Goal: Task Accomplishment & Management: Manage account settings

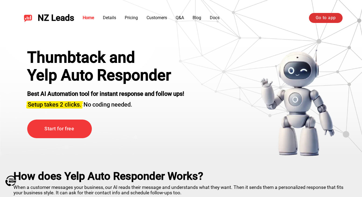
click at [316, 16] on link "Go to app" at bounding box center [326, 18] width 34 height 10
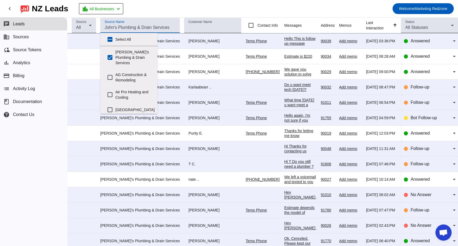
click at [136, 26] on input "Source Name" at bounding box center [140, 27] width 71 height 6
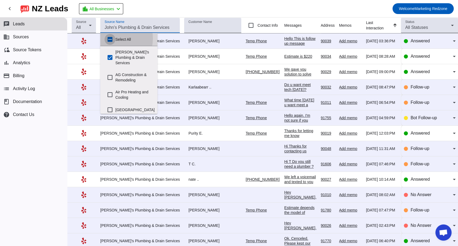
click at [109, 38] on input "Select All" at bounding box center [110, 39] width 11 height 11
checkbox input "true"
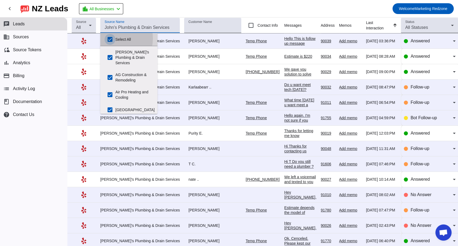
checkbox input "true"
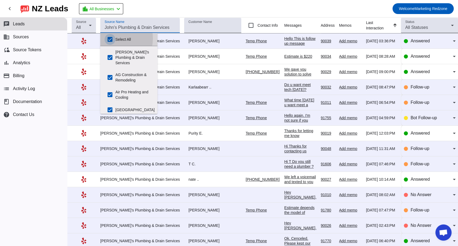
checkbox input "true"
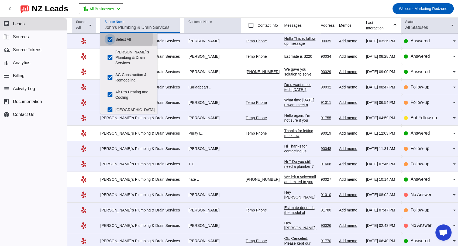
checkbox input "true"
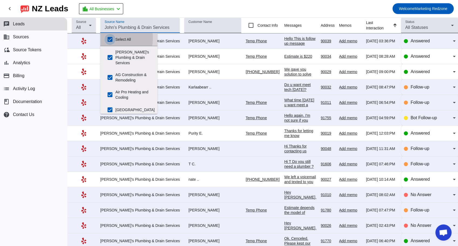
checkbox input "true"
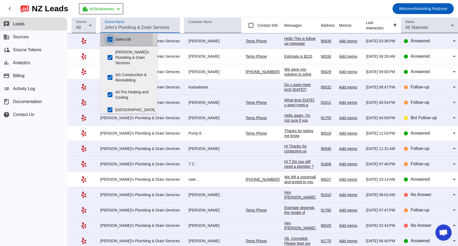
checkbox input "true"
click at [111, 37] on input "Select All" at bounding box center [110, 39] width 11 height 11
checkbox input "false"
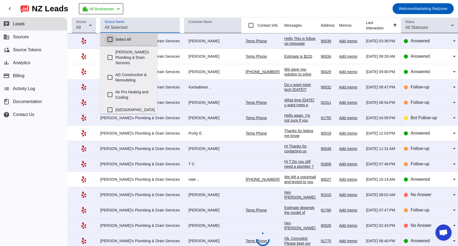
checkbox input "false"
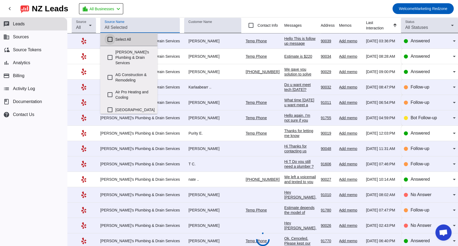
checkbox input "false"
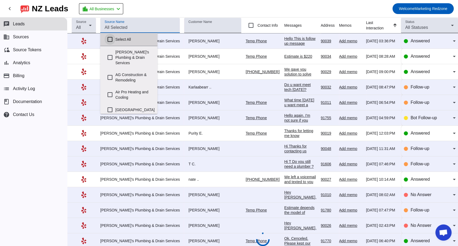
checkbox input "false"
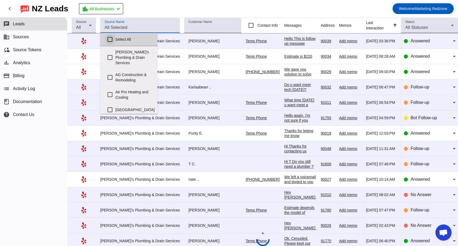
checkbox input "false"
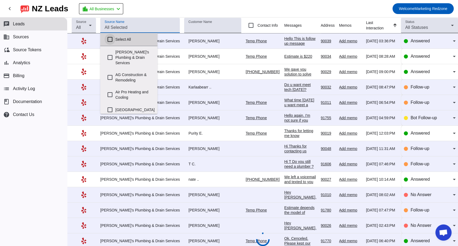
checkbox input "false"
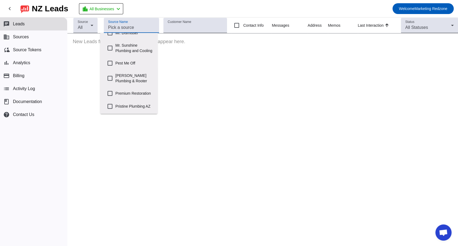
scroll to position [225, 0]
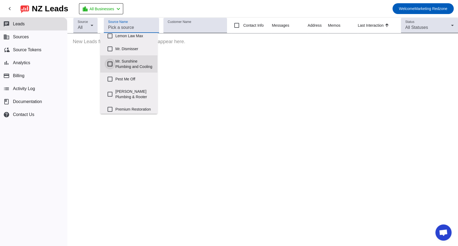
click at [113, 69] on input "Mr. Sunshine Plumbing and Cooling" at bounding box center [110, 64] width 11 height 11
checkbox input "true"
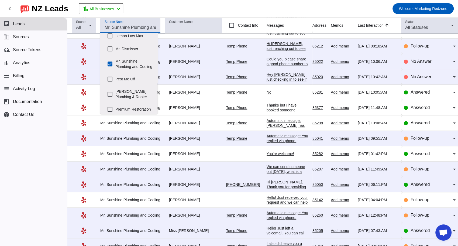
scroll to position [169, 0]
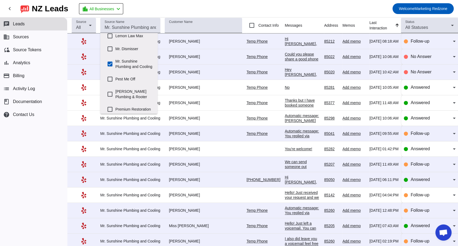
click at [285, 146] on div "You're welcome!" at bounding box center [302, 148] width 35 height 5
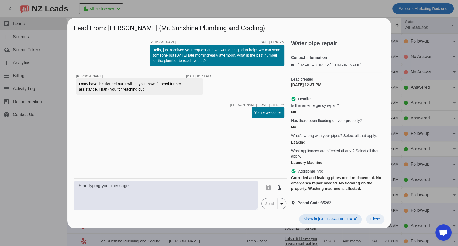
click at [375, 221] on span "Close" at bounding box center [376, 219] width 10 height 4
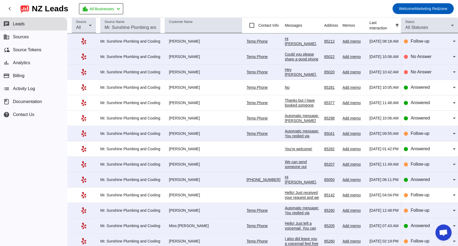
click at [285, 117] on div "Automatic message: [PERSON_NAME] has indicated they have booked another busines…" at bounding box center [302, 127] width 35 height 29
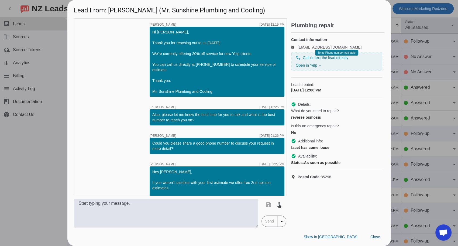
scroll to position [91, 0]
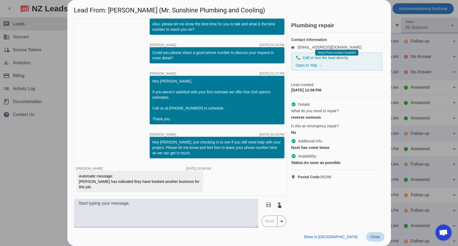
click at [377, 239] on span at bounding box center [375, 237] width 18 height 10
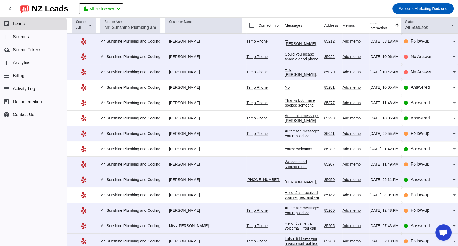
click at [285, 101] on div "Thanks but I have booked someone" at bounding box center [302, 103] width 35 height 10
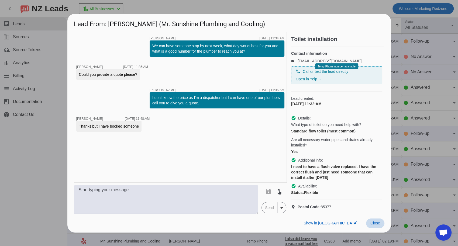
click at [373, 225] on span "Close" at bounding box center [376, 223] width 10 height 4
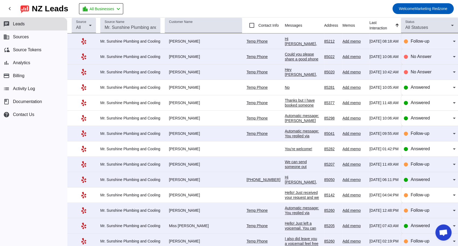
click at [285, 85] on div "No" at bounding box center [302, 87] width 35 height 5
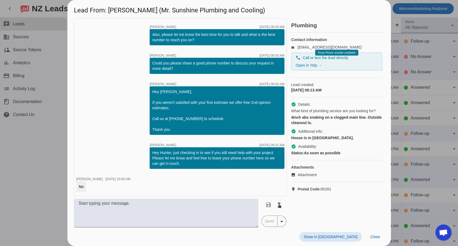
scroll to position [0, 0]
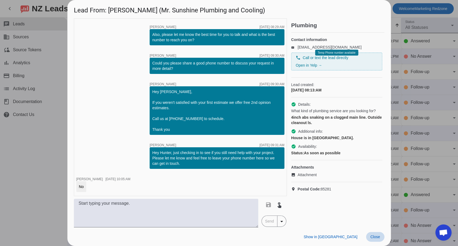
click at [377, 238] on span "Close" at bounding box center [376, 237] width 10 height 4
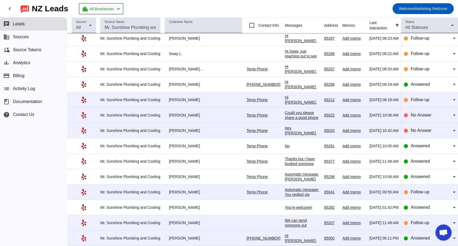
scroll to position [109, 0]
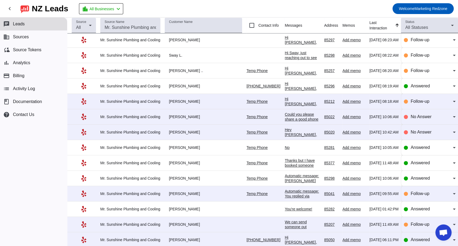
click at [285, 85] on div "Hi [PERSON_NAME], just reaching out to see if you were still interested in serv…" at bounding box center [302, 112] width 35 height 63
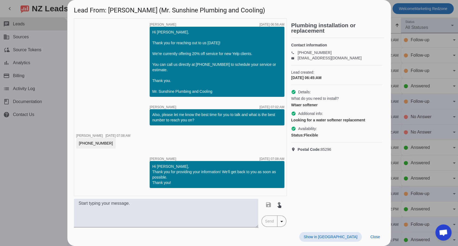
scroll to position [30, 0]
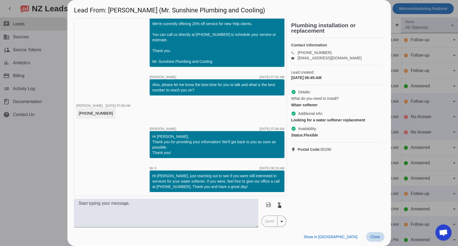
click at [378, 240] on span at bounding box center [375, 237] width 18 height 10
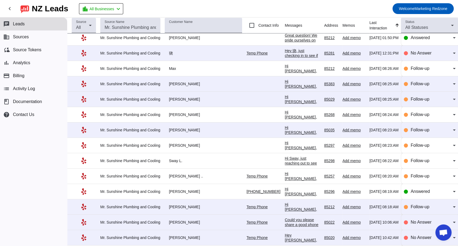
scroll to position [0, 0]
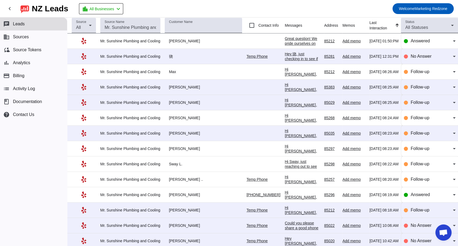
click at [285, 41] on div "Great question! We pride ourselves on transparent pricing, but to give you all …" at bounding box center [302, 77] width 35 height 83
